Goal: Task Accomplishment & Management: Manage account settings

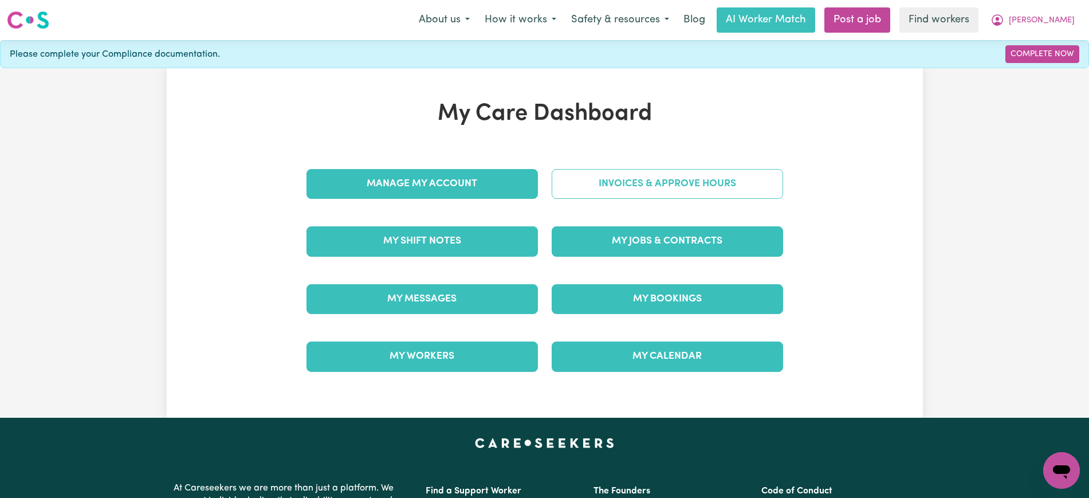
click at [570, 183] on link "Invoices & Approve Hours" at bounding box center [667, 184] width 231 height 30
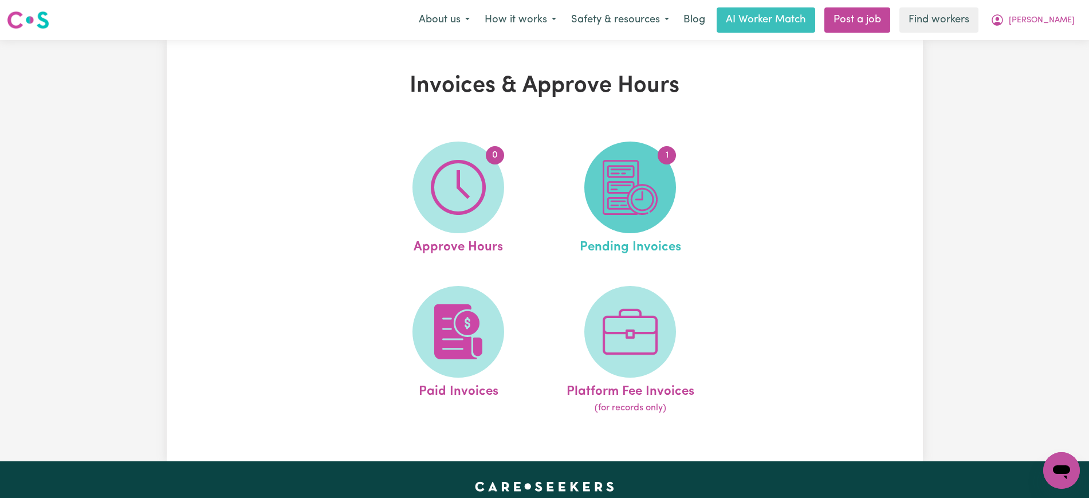
click at [654, 198] on img at bounding box center [630, 187] width 55 height 55
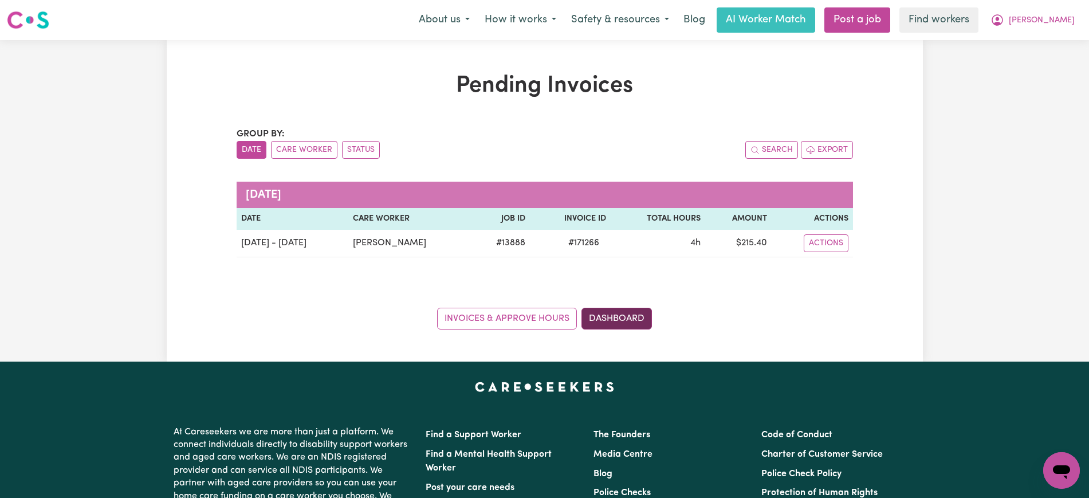
click at [645, 321] on link "Dashboard" at bounding box center [616, 319] width 70 height 22
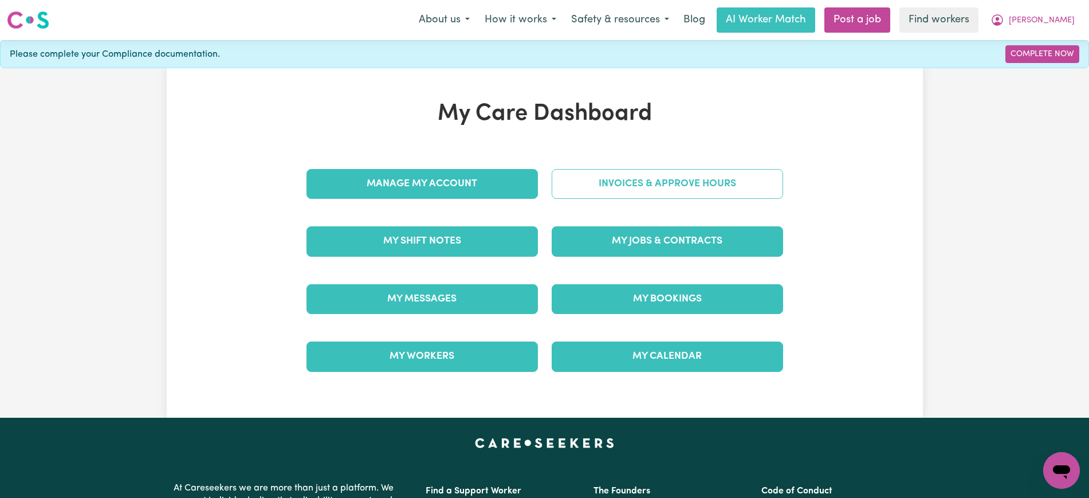
click at [628, 171] on link "Invoices & Approve Hours" at bounding box center [667, 184] width 231 height 30
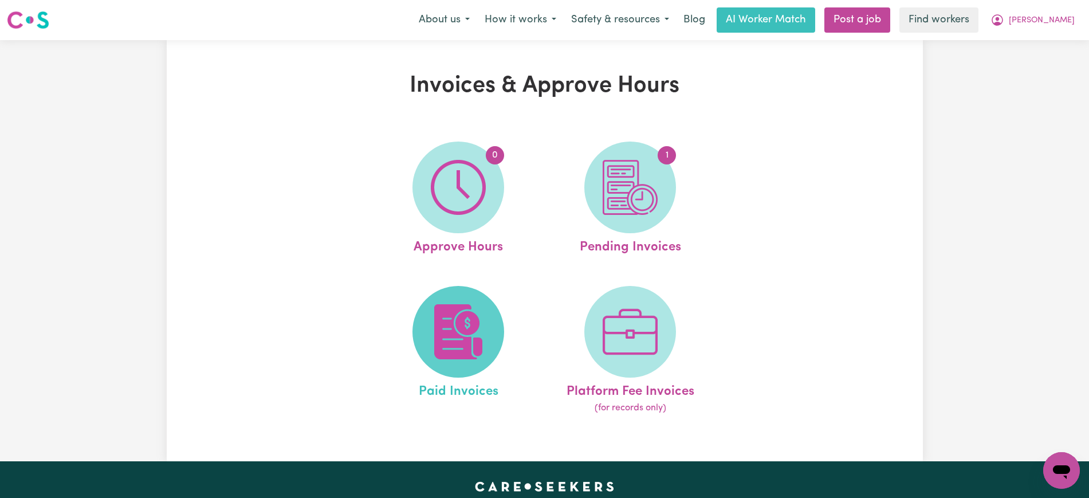
click at [469, 335] on img at bounding box center [458, 331] width 55 height 55
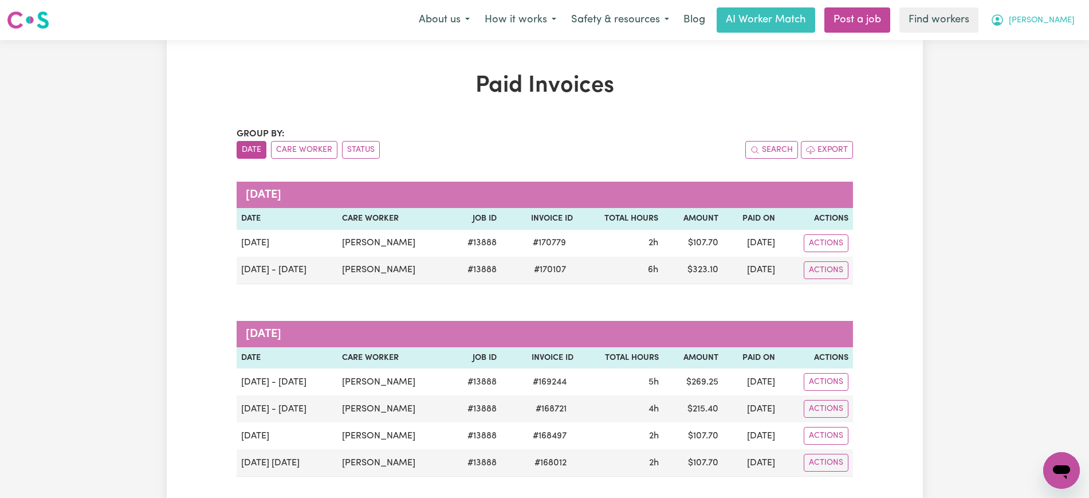
click at [1046, 17] on span "[PERSON_NAME]" at bounding box center [1042, 20] width 66 height 13
click at [1021, 50] on link "My Dashboard" at bounding box center [1036, 45] width 91 height 22
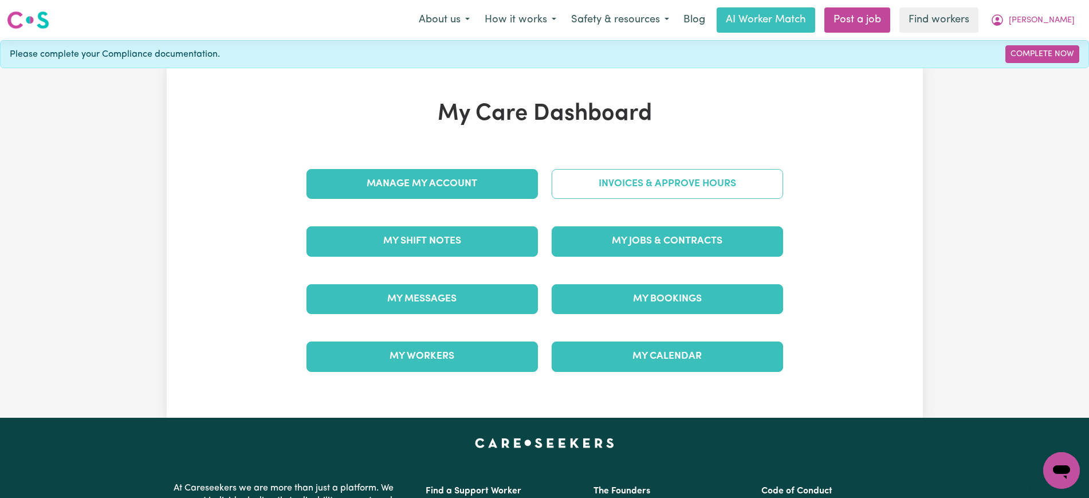
click at [572, 171] on link "Invoices & Approve Hours" at bounding box center [667, 184] width 231 height 30
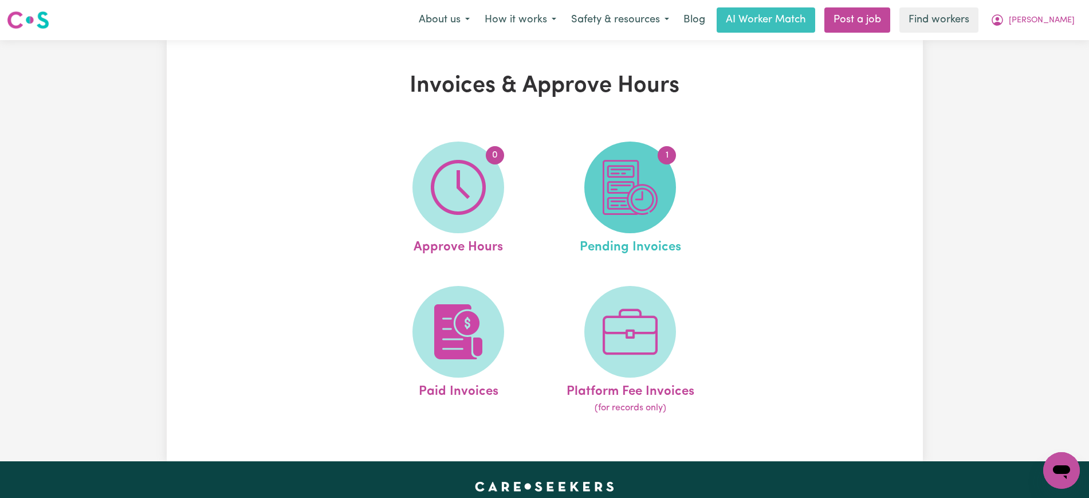
click at [664, 190] on span "1" at bounding box center [630, 188] width 92 height 92
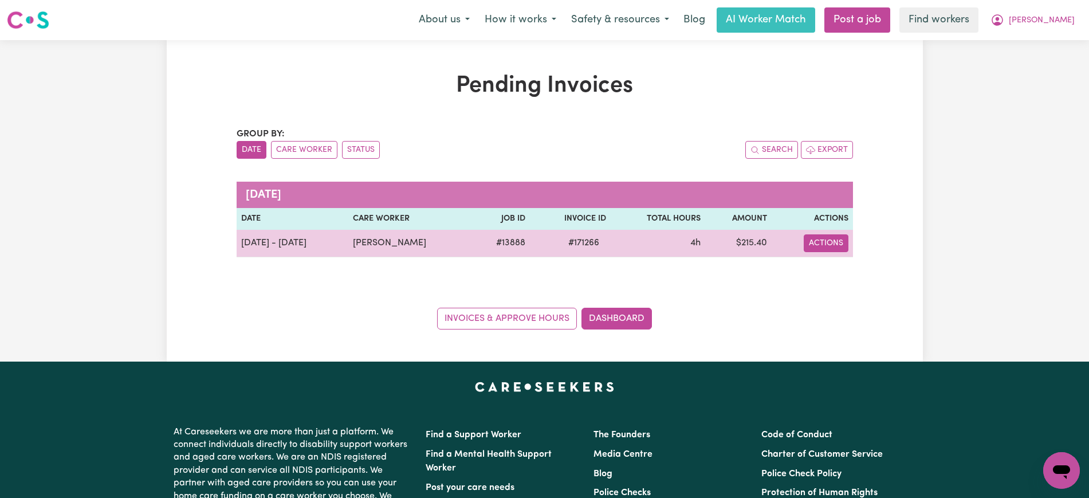
click at [822, 246] on button "Actions" at bounding box center [826, 243] width 45 height 18
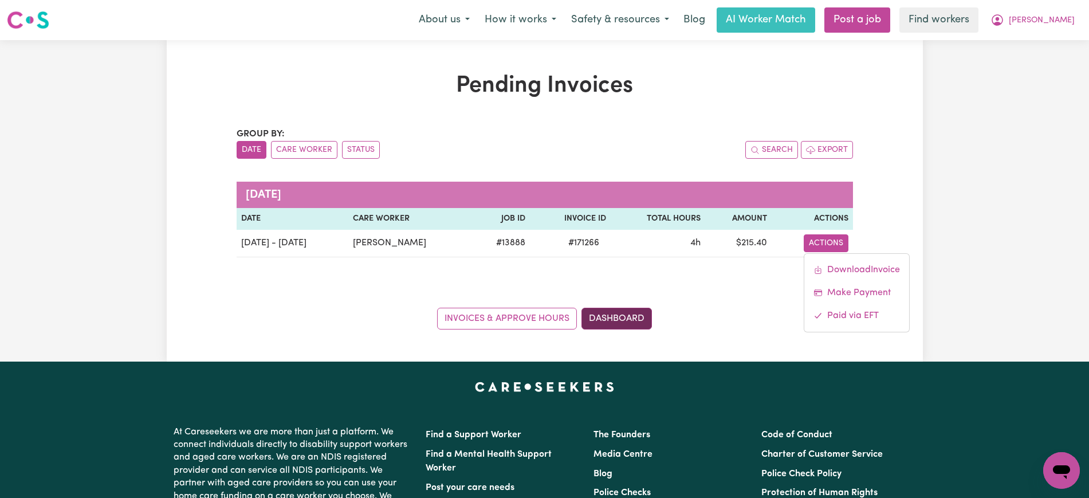
click at [619, 313] on link "Dashboard" at bounding box center [616, 319] width 70 height 22
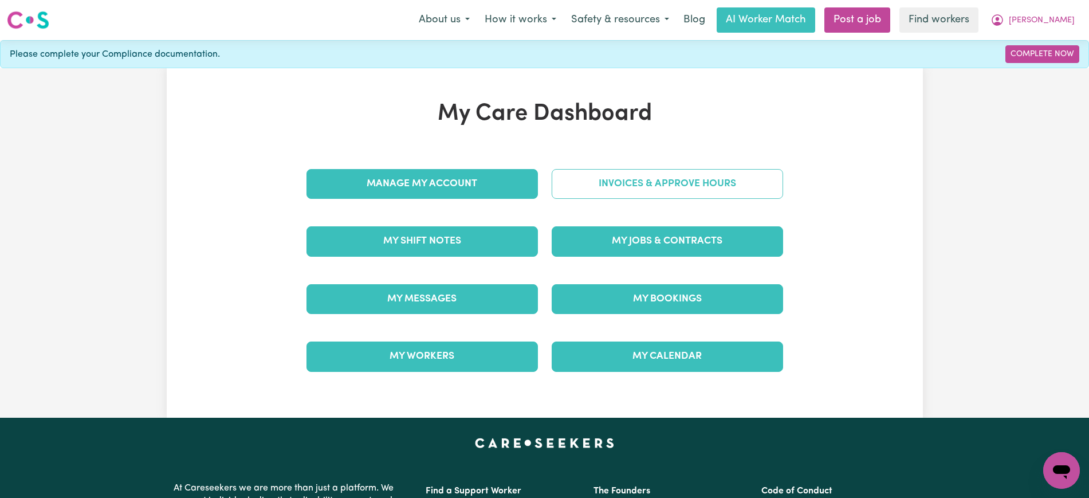
click at [603, 191] on link "Invoices & Approve Hours" at bounding box center [667, 184] width 231 height 30
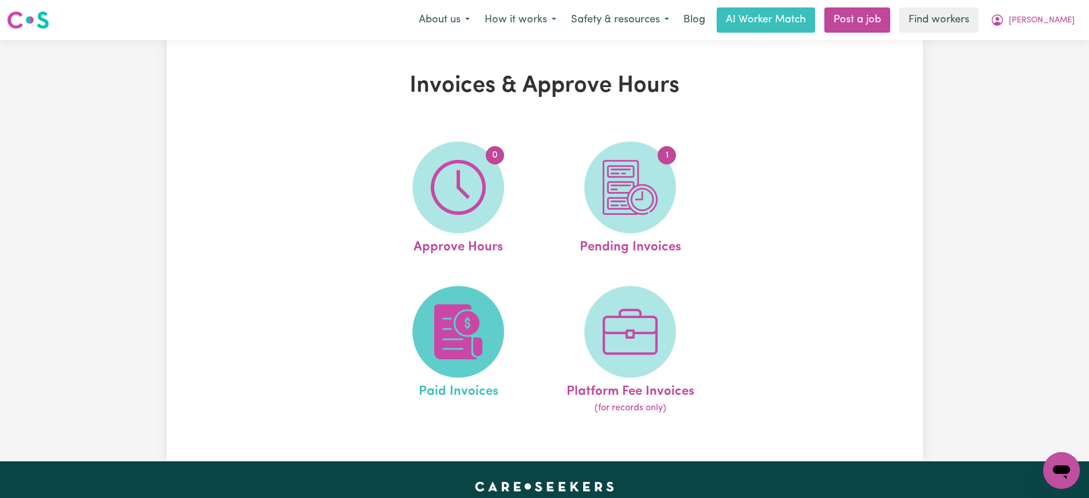
click at [480, 323] on img at bounding box center [458, 331] width 55 height 55
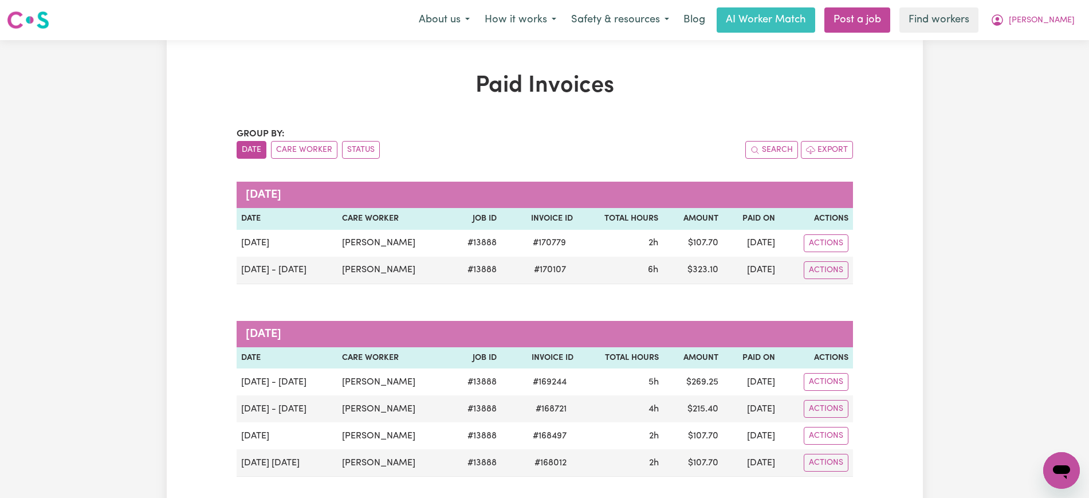
click at [248, 144] on button "Date" at bounding box center [252, 150] width 30 height 18
click at [257, 149] on button "Date" at bounding box center [252, 150] width 30 height 18
click at [1068, 21] on span "[PERSON_NAME]" at bounding box center [1042, 20] width 66 height 13
click at [1048, 64] on link "Logout" at bounding box center [1036, 66] width 91 height 22
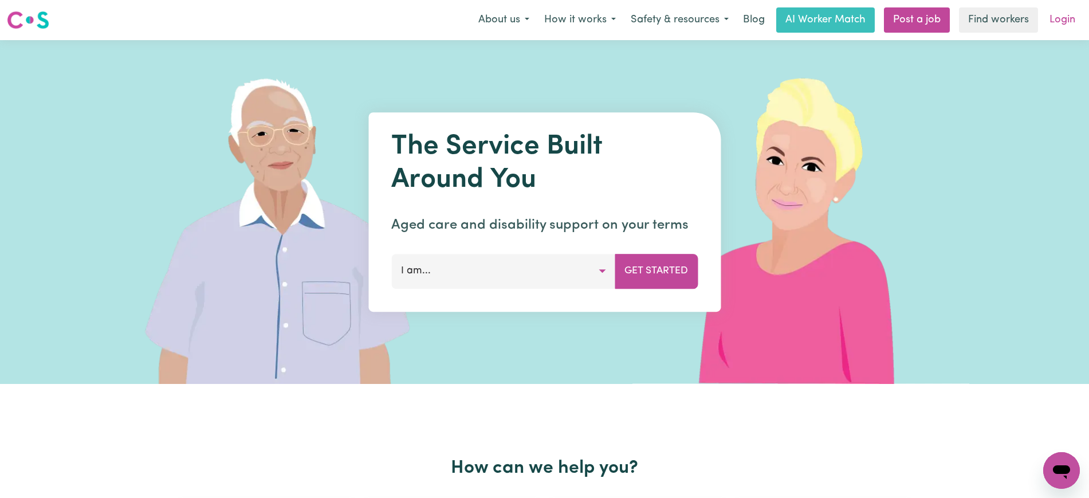
click at [1056, 21] on link "Login" at bounding box center [1063, 19] width 40 height 25
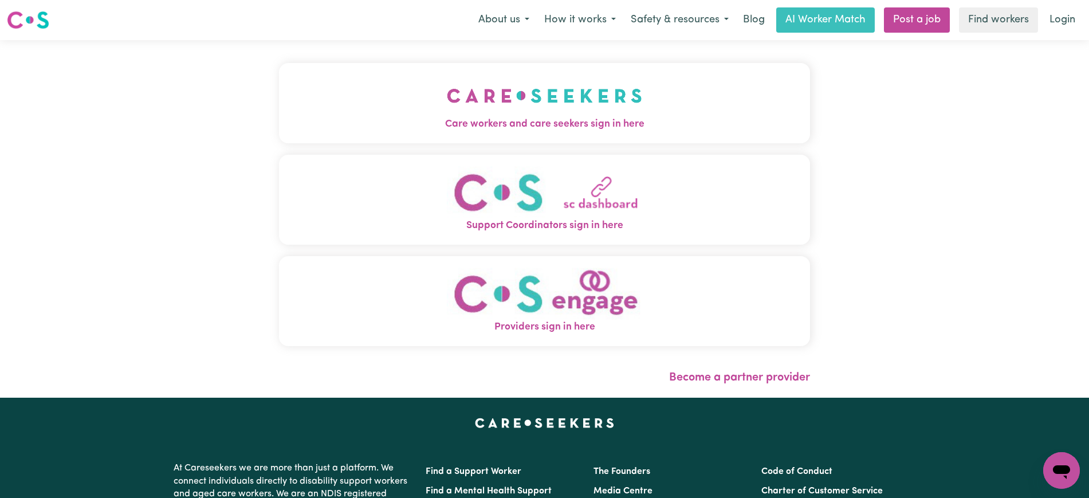
drag, startPoint x: 472, startPoint y: 120, endPoint x: 486, endPoint y: 120, distance: 13.7
click at [473, 120] on span "Care workers and care seekers sign in here" at bounding box center [544, 124] width 531 height 15
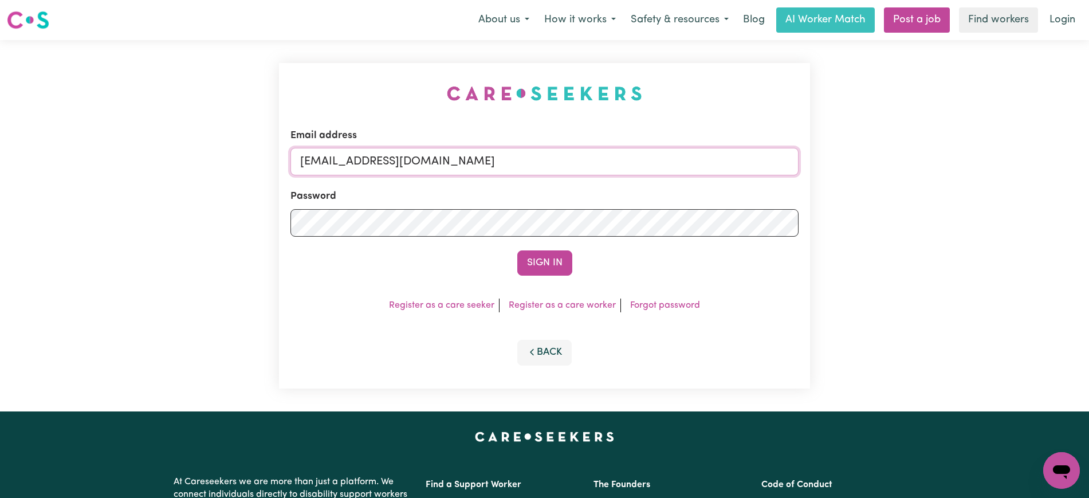
drag, startPoint x: 598, startPoint y: 160, endPoint x: 93, endPoint y: 154, distance: 504.7
click at [96, 160] on div "Email address [EMAIL_ADDRESS][DOMAIN_NAME] Password Sign In Register as a care …" at bounding box center [544, 225] width 1089 height 371
type input "[PERSON_NAME][EMAIL_ADDRESS][DOMAIN_NAME]"
click at [517, 250] on button "Sign In" at bounding box center [544, 262] width 55 height 25
